Goal: Task Accomplishment & Management: Manage account settings

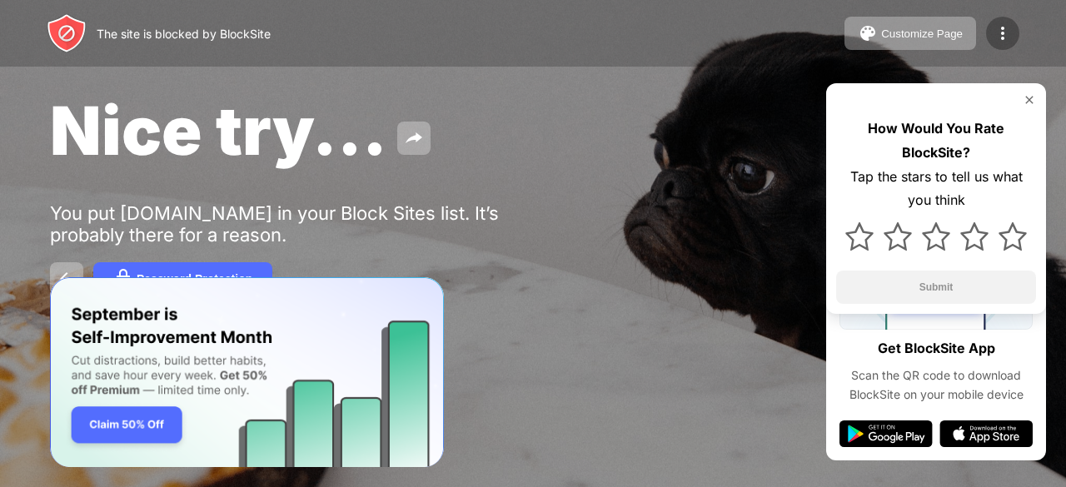
click at [1007, 38] on img at bounding box center [1003, 33] width 20 height 20
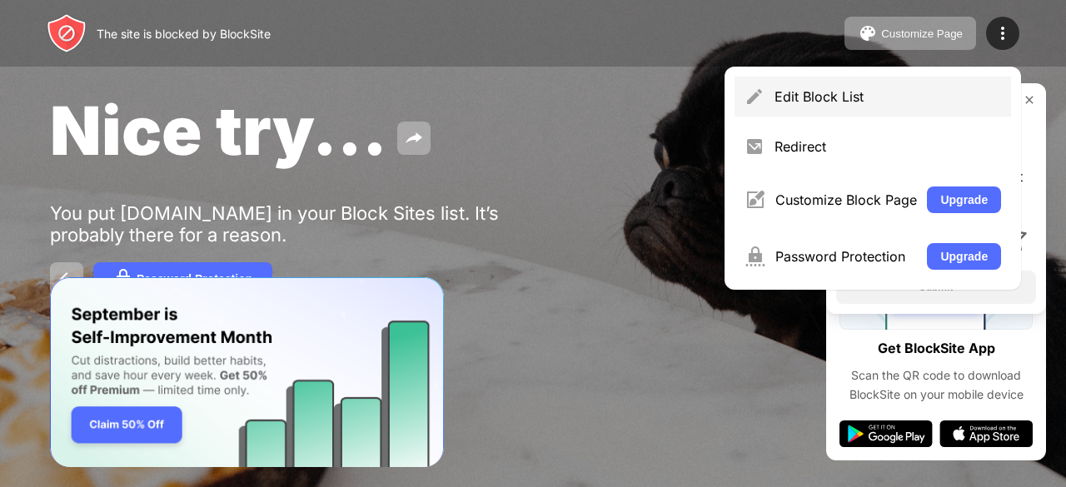
click at [811, 94] on div "Edit Block List" at bounding box center [888, 96] width 227 height 17
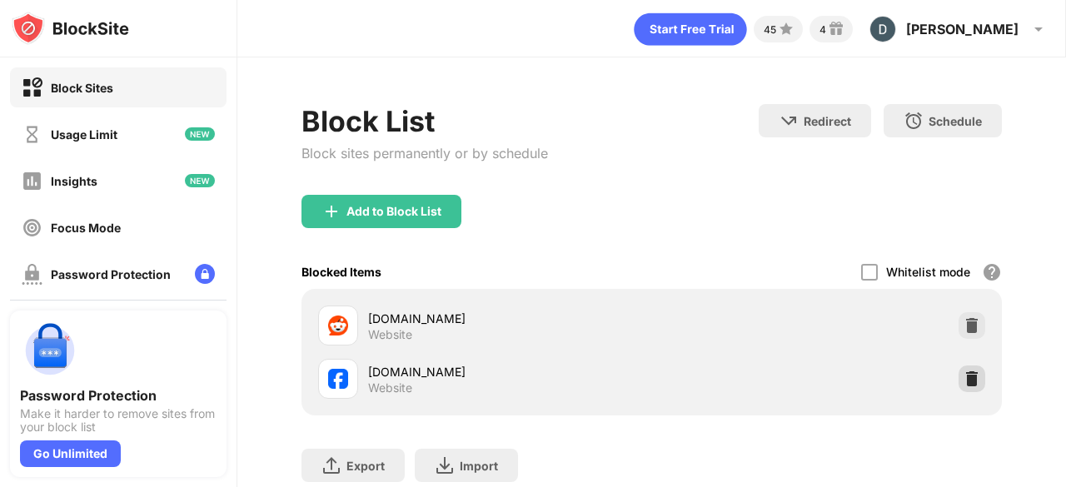
click at [964, 380] on img at bounding box center [972, 379] width 17 height 17
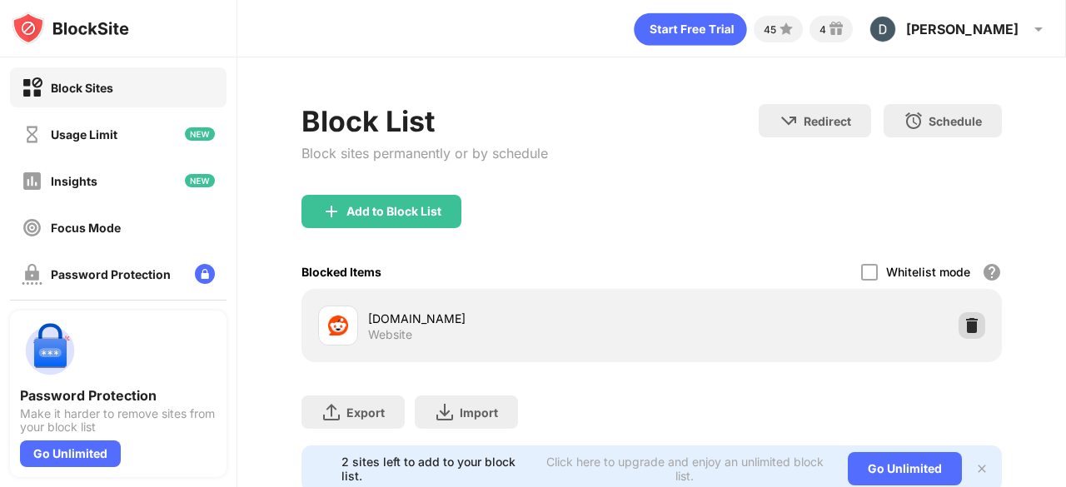
click at [964, 317] on img at bounding box center [972, 325] width 17 height 17
